Goal: Task Accomplishment & Management: Use online tool/utility

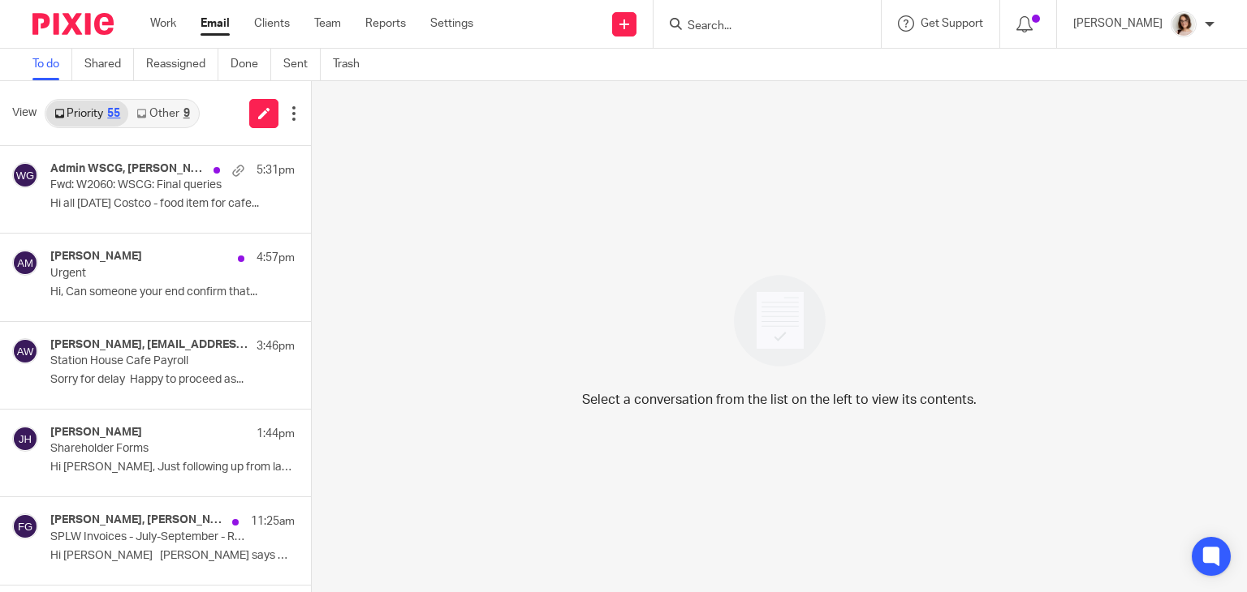
click at [161, 110] on link "Other 9" at bounding box center [162, 114] width 69 height 26
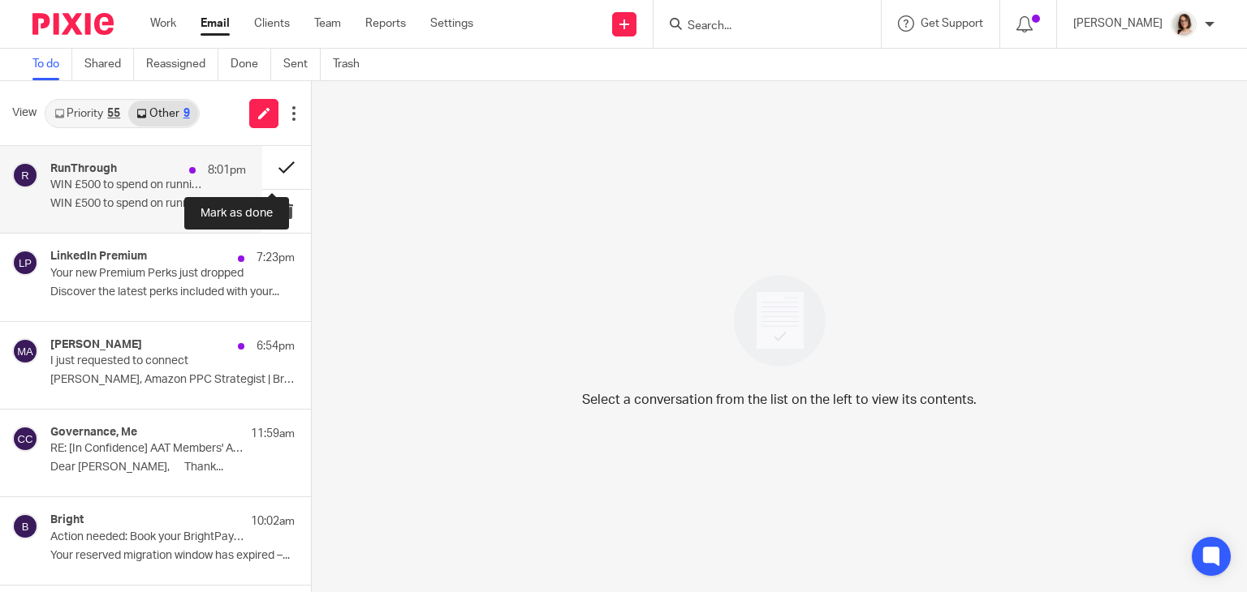
click at [271, 170] on button at bounding box center [286, 167] width 49 height 43
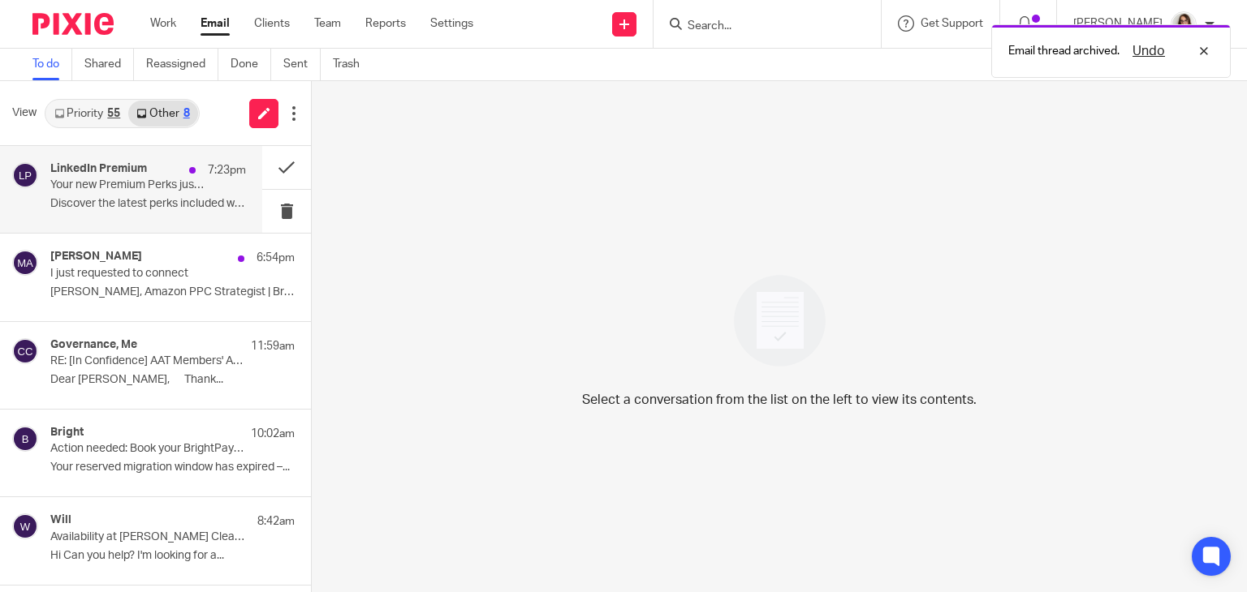
click at [187, 197] on p "Discover the latest perks included with your..." at bounding box center [148, 204] width 196 height 14
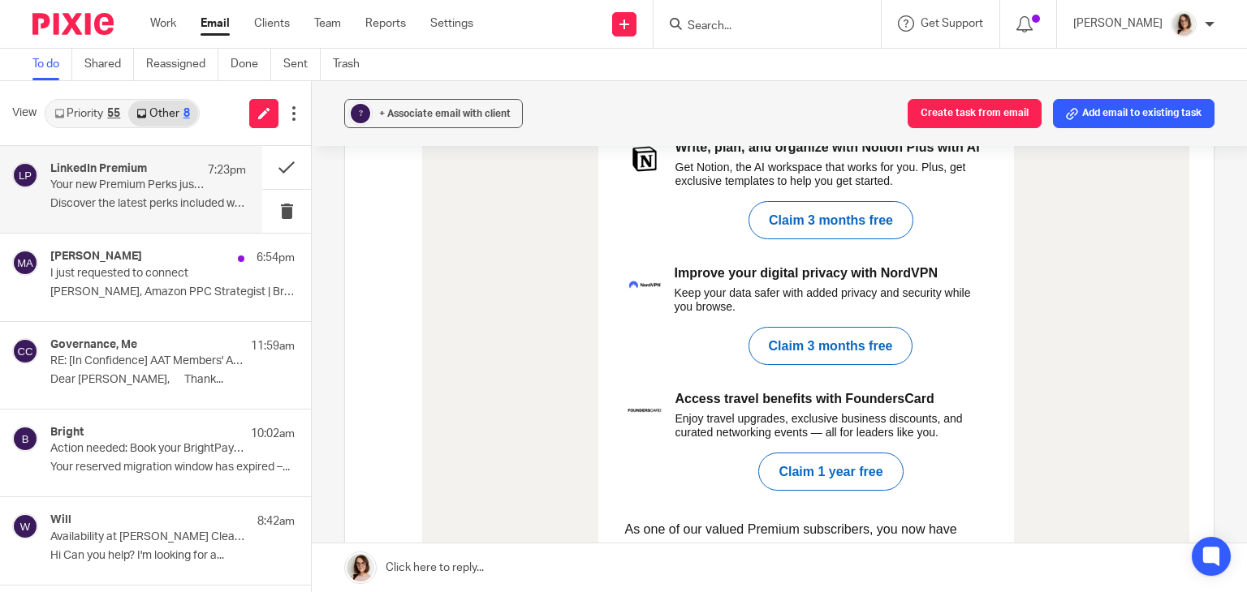
scroll to position [789, 0]
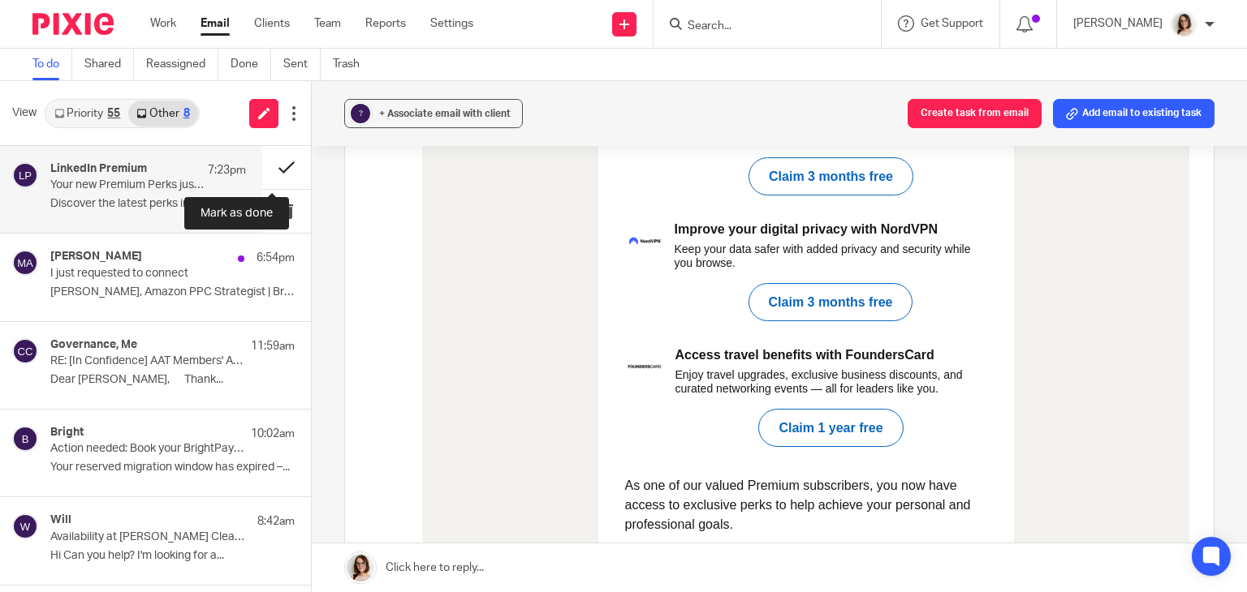
click at [269, 171] on button at bounding box center [286, 167] width 49 height 43
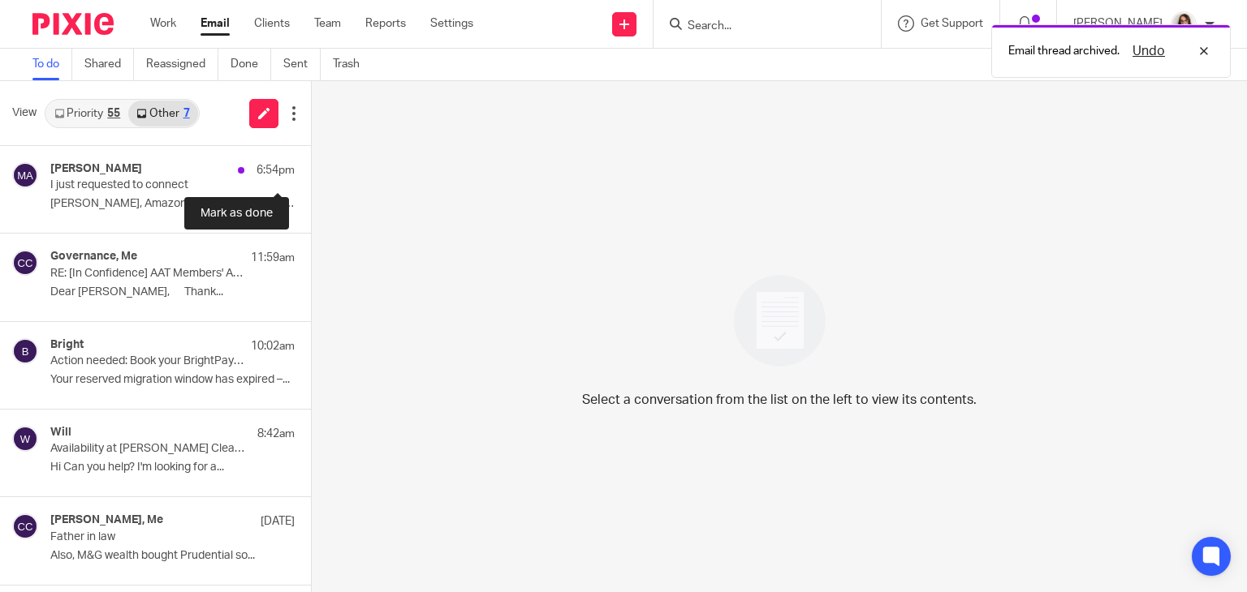
click at [311, 171] on button at bounding box center [317, 167] width 13 height 43
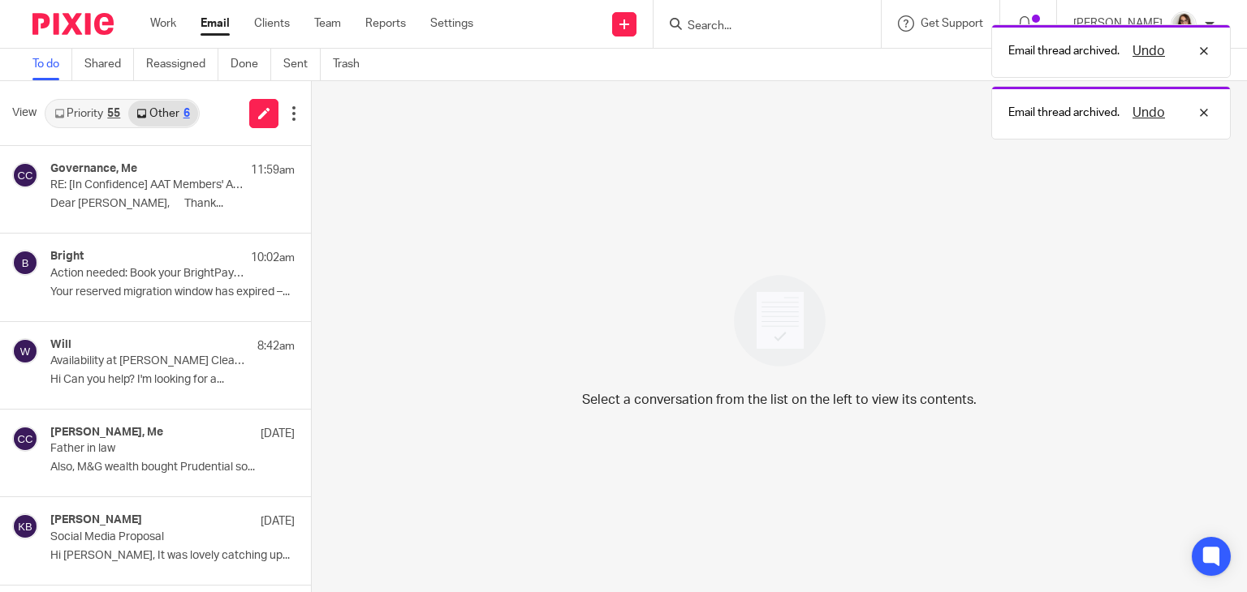
click at [104, 108] on link "Priority 55" at bounding box center [87, 114] width 82 height 26
